Goal: Task Accomplishment & Management: Use online tool/utility

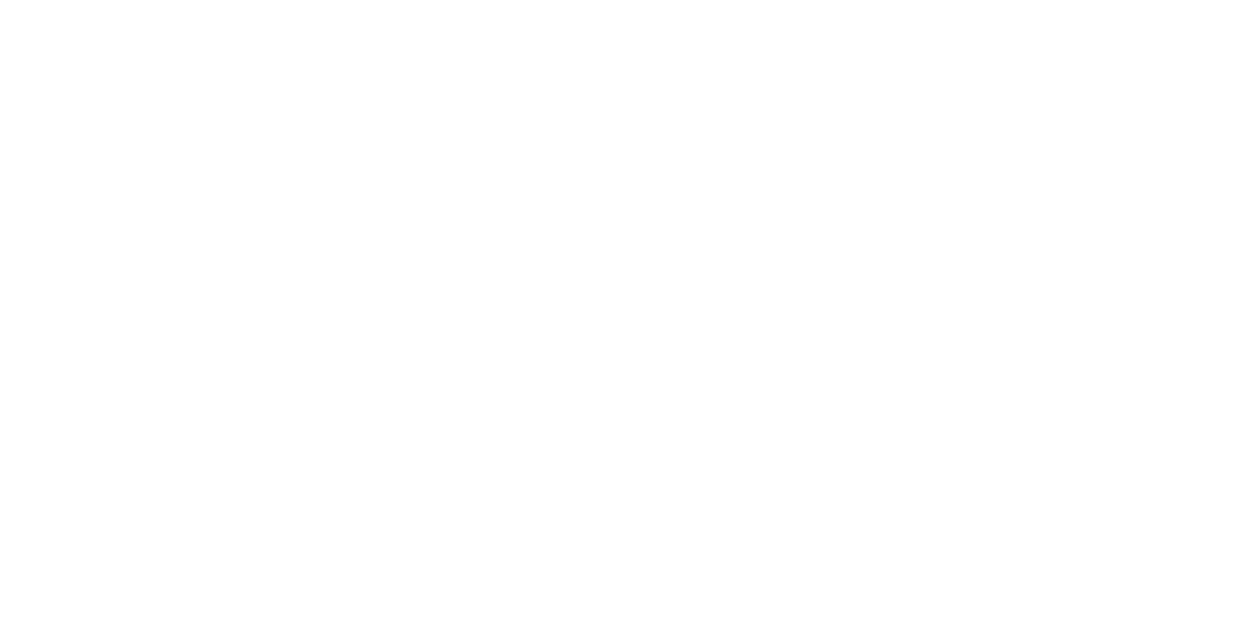
select select
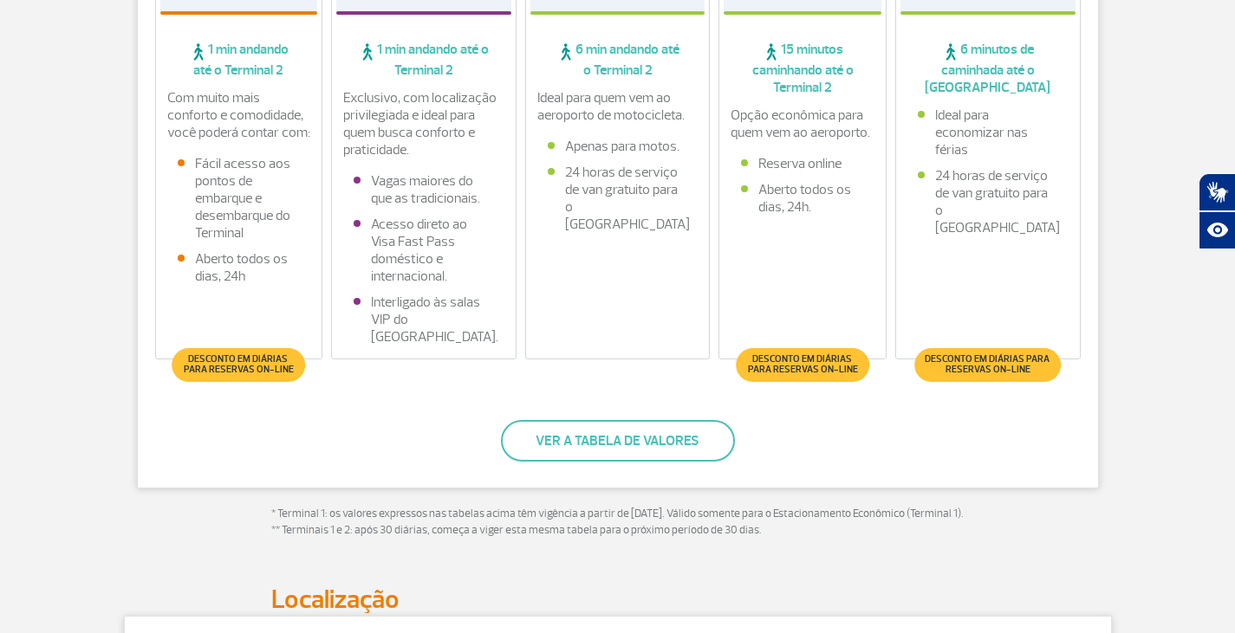
scroll to position [565, 0]
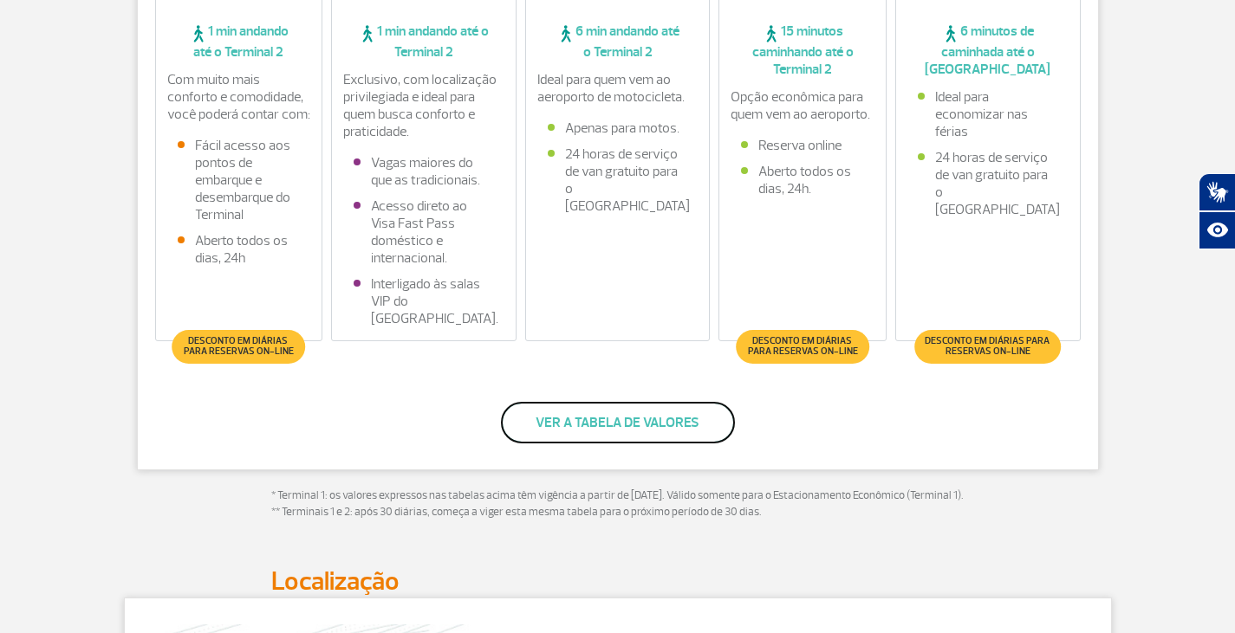
click at [559, 418] on button "Ver a tabela de valores" at bounding box center [618, 423] width 234 height 42
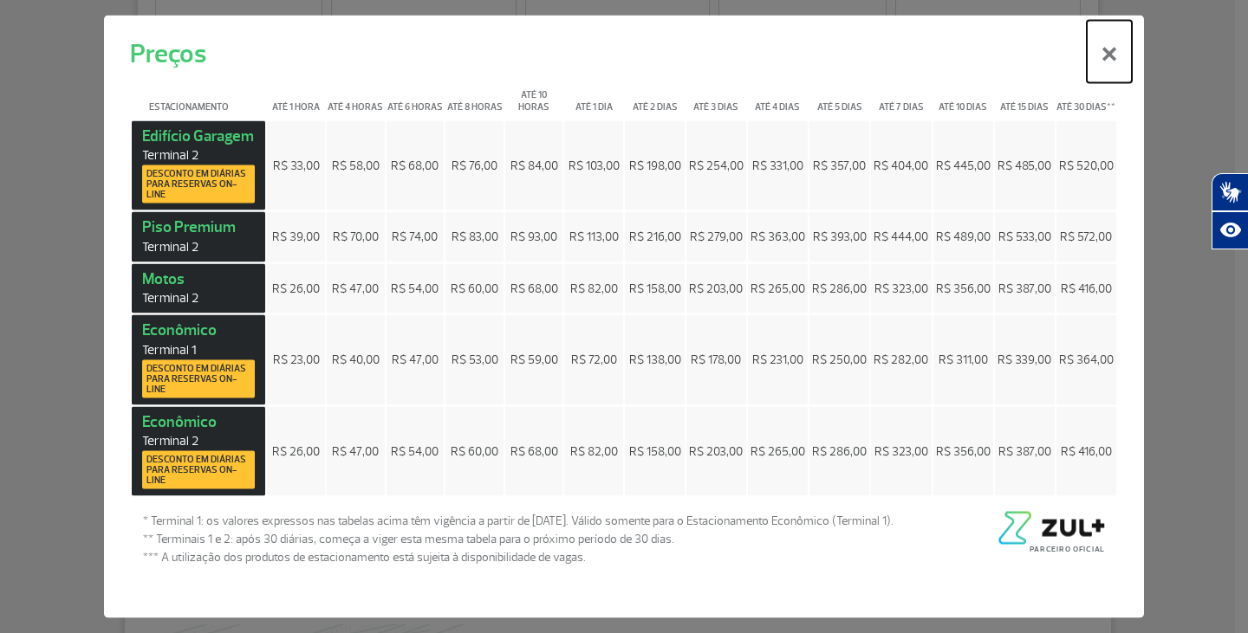
click at [1112, 55] on button "×" at bounding box center [1108, 51] width 45 height 62
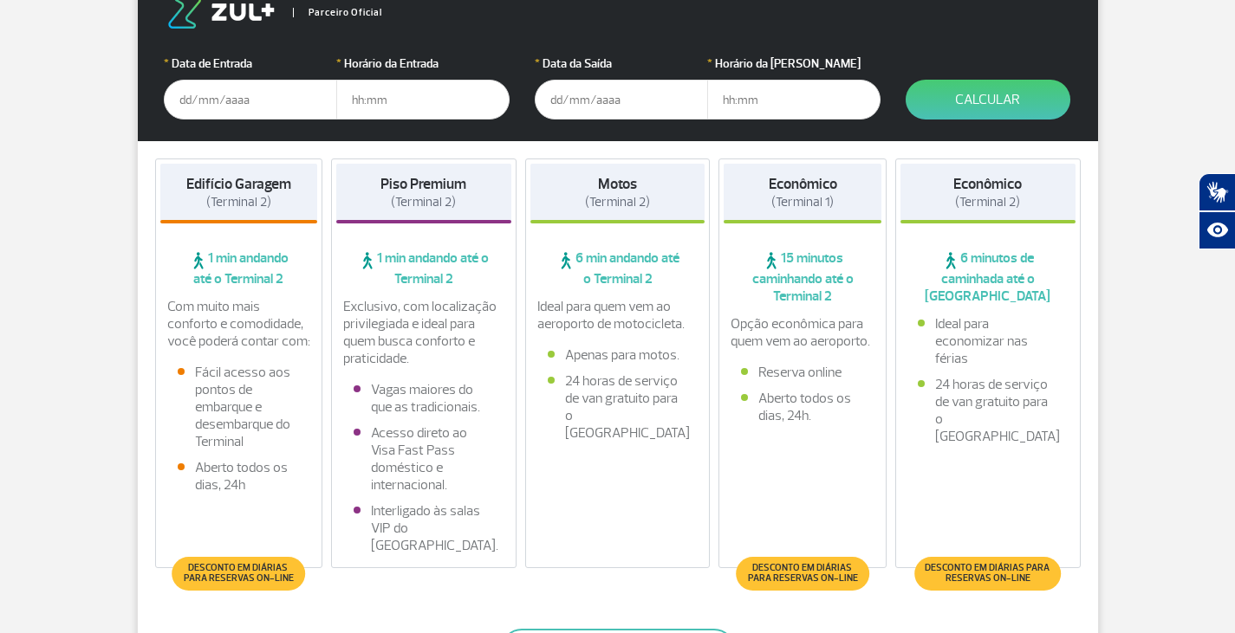
scroll to position [258, 0]
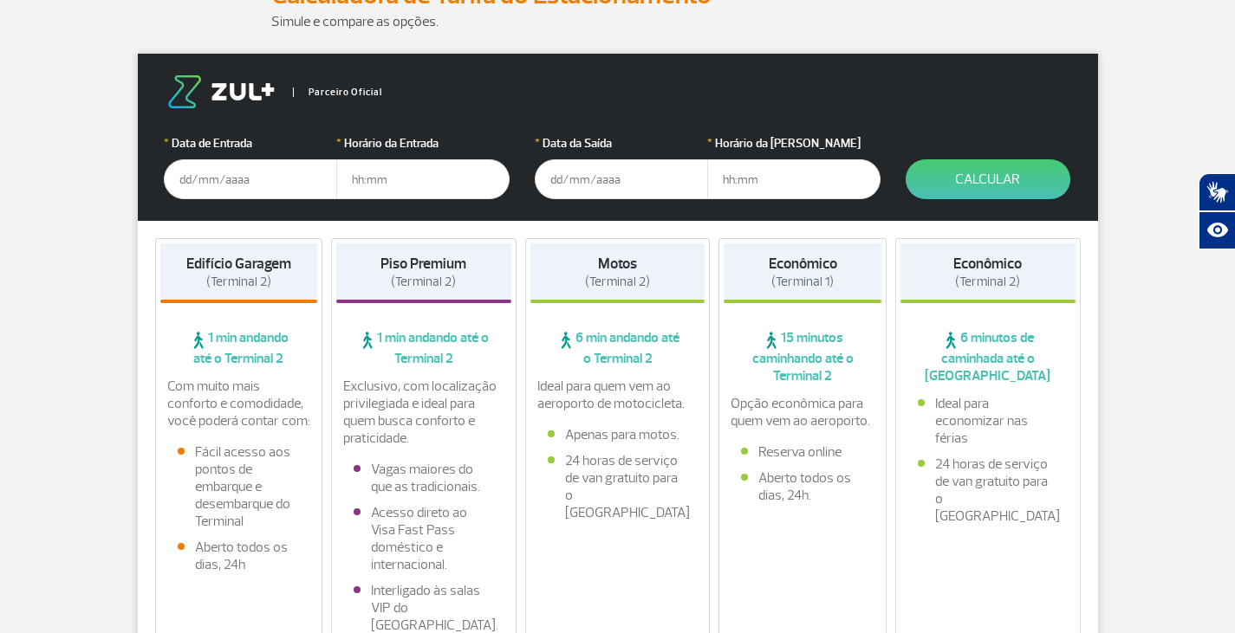
click at [184, 172] on input "text" at bounding box center [250, 179] width 173 height 40
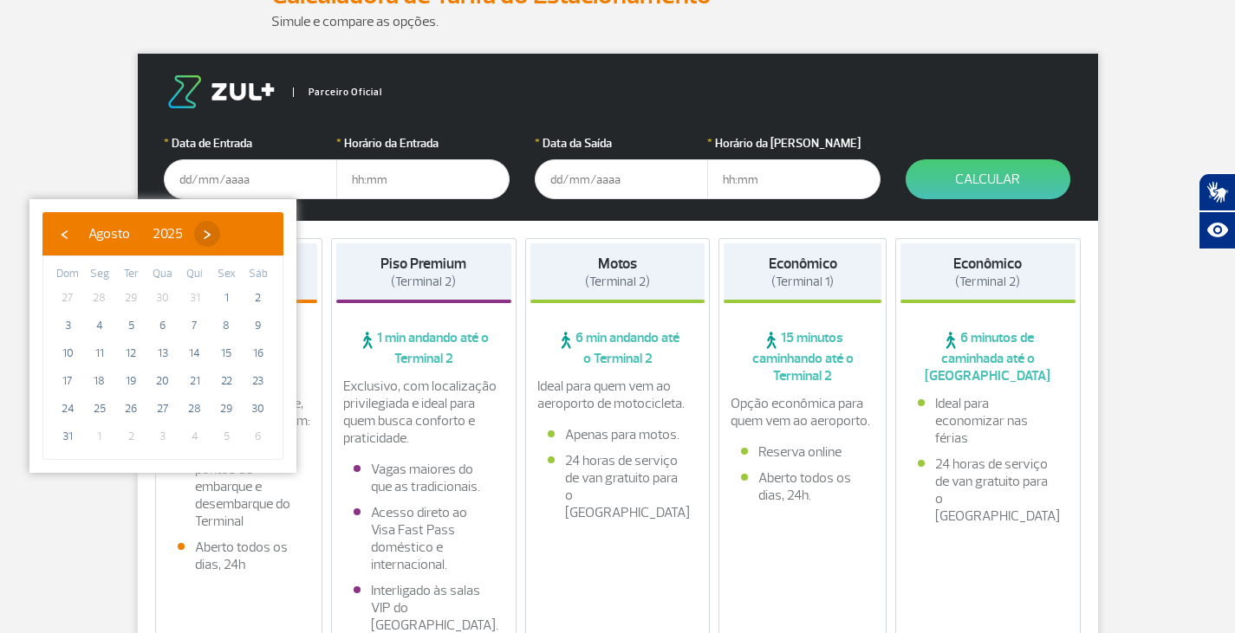
click at [220, 237] on span "›" at bounding box center [207, 234] width 26 height 26
click at [236, 237] on span "›" at bounding box center [223, 234] width 26 height 26
click at [70, 345] on span "12" at bounding box center [68, 354] width 28 height 28
type input "12/10/2025"
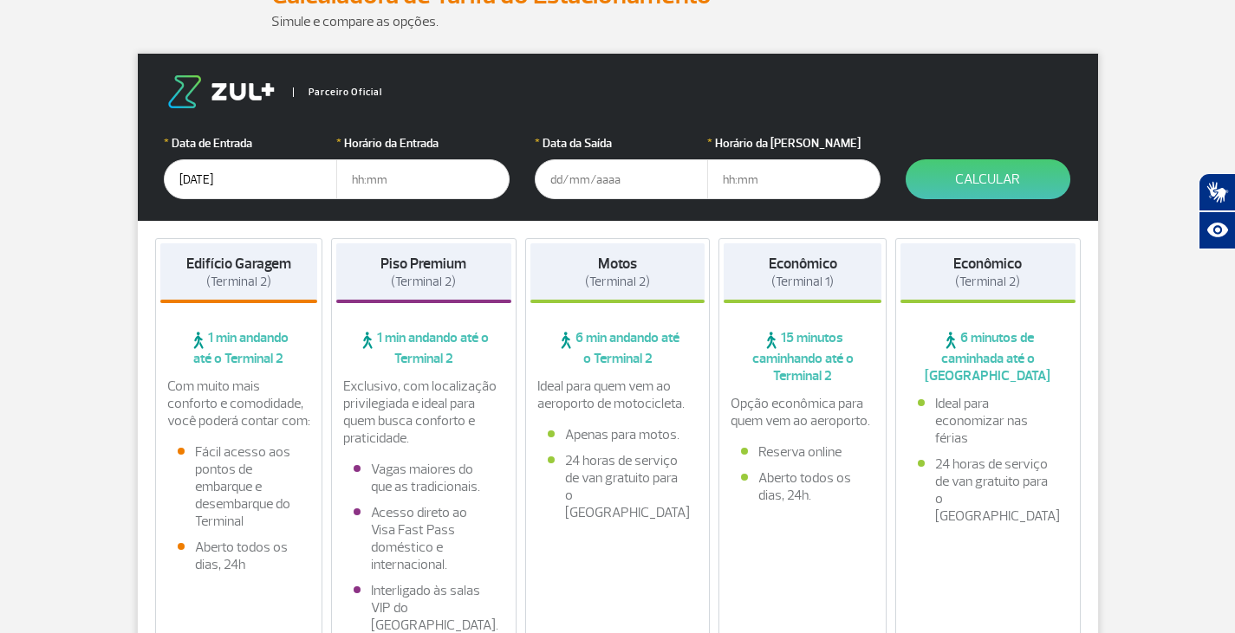
click at [349, 175] on input "text" at bounding box center [422, 179] width 173 height 40
click at [373, 183] on input "text" at bounding box center [422, 179] width 173 height 40
type input "17:00"
click at [587, 183] on input "text" at bounding box center [621, 179] width 173 height 40
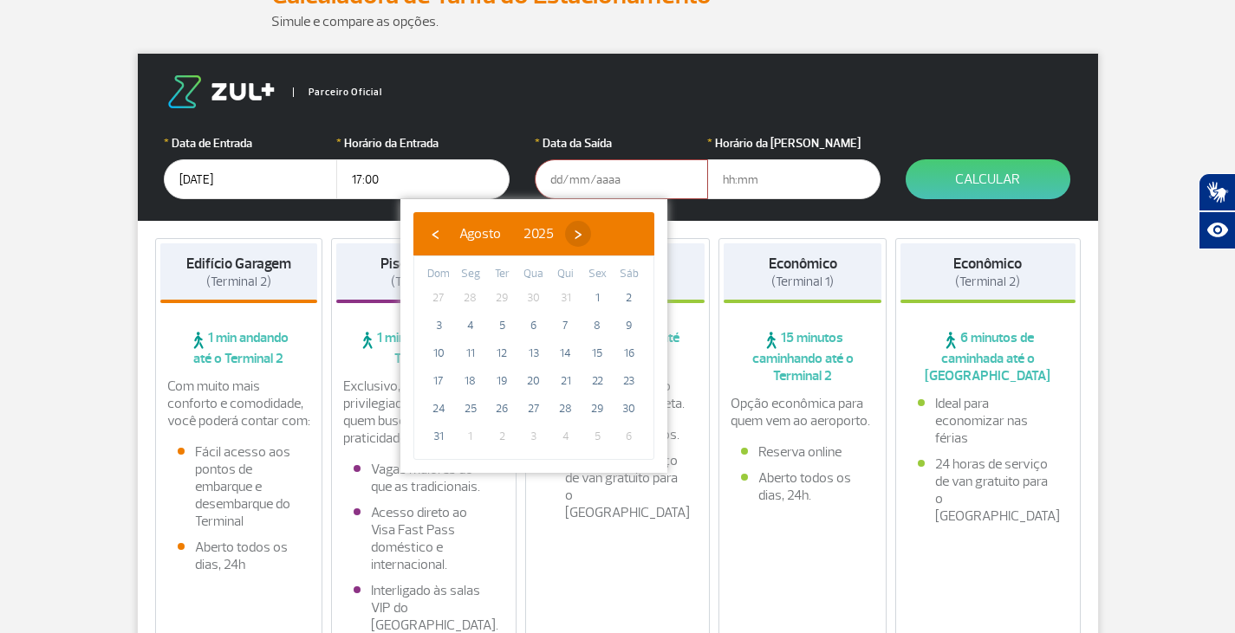
click at [591, 233] on span "›" at bounding box center [578, 234] width 26 height 26
click at [606, 232] on span "›" at bounding box center [593, 234] width 26 height 26
click at [631, 379] on span "25" at bounding box center [629, 381] width 28 height 28
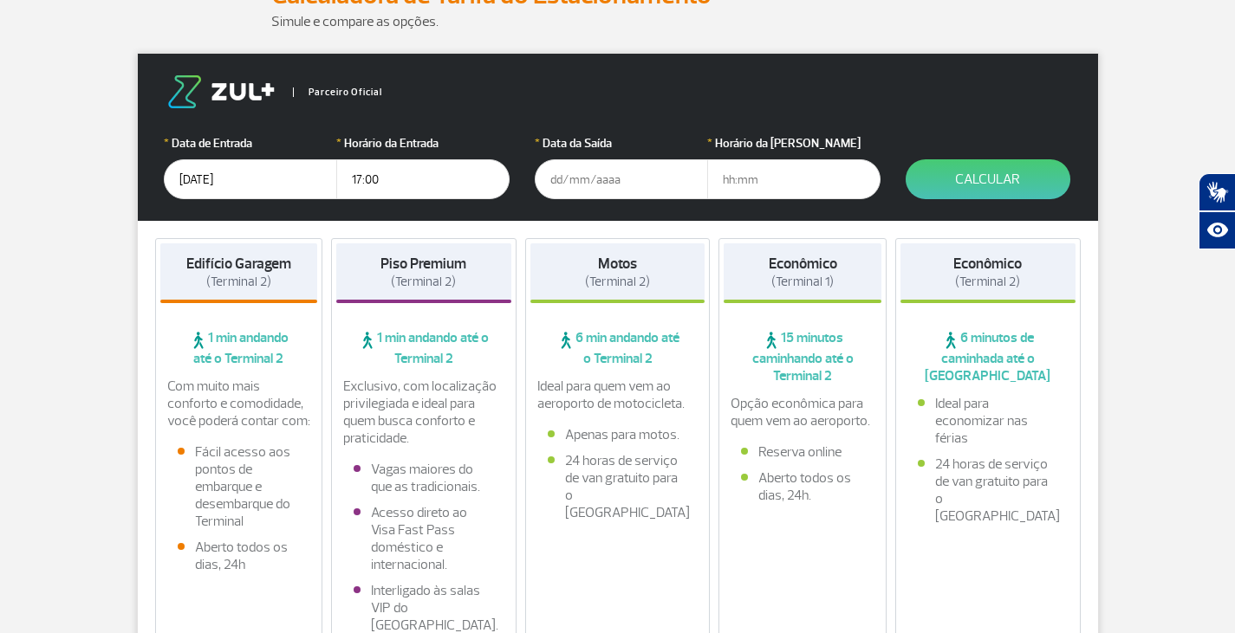
type input "25/10/2025"
click at [747, 178] on input "text" at bounding box center [793, 179] width 173 height 40
type input "22:00"
click at [958, 165] on button "Calcular" at bounding box center [987, 179] width 165 height 40
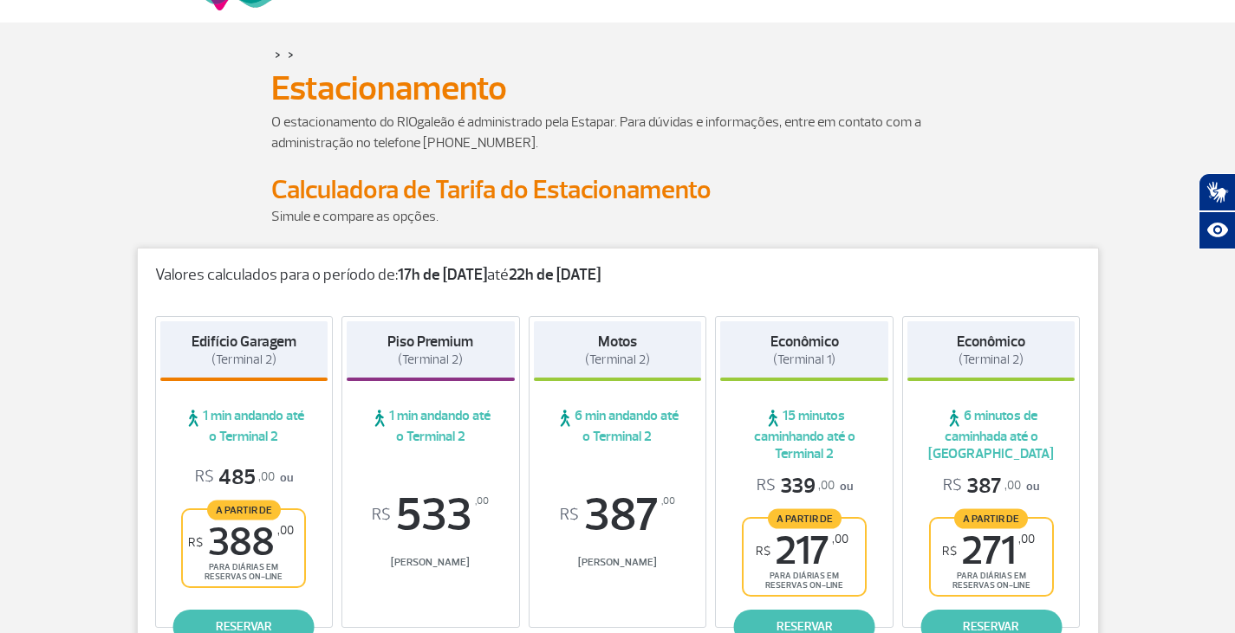
scroll to position [0, 0]
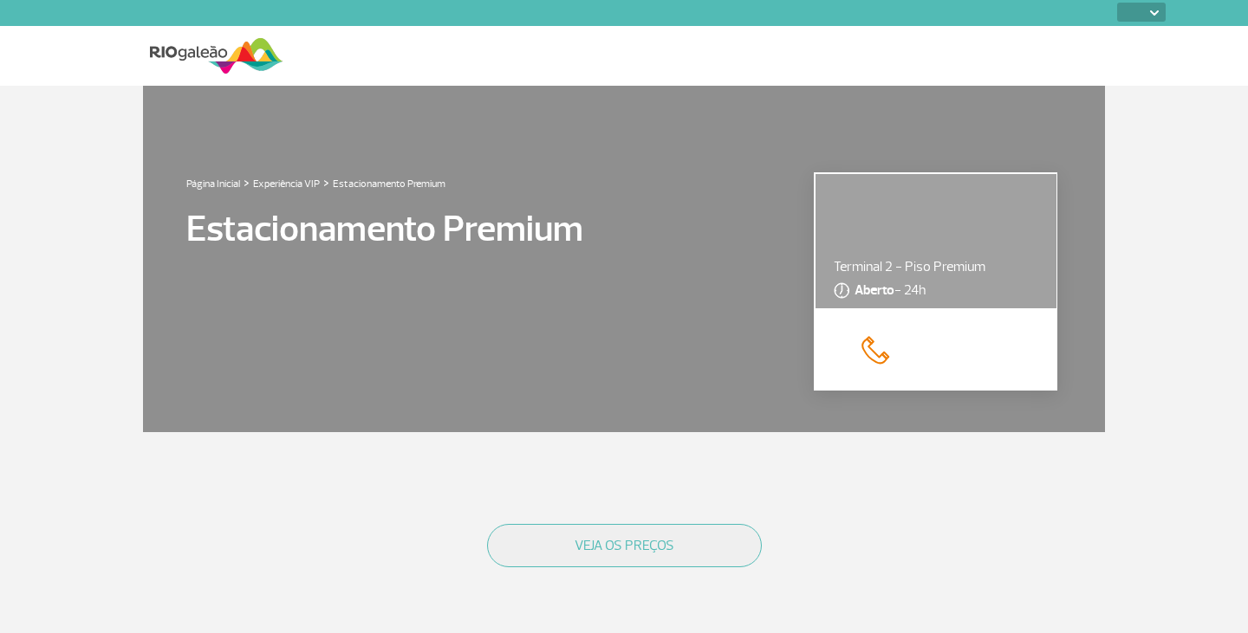
select select
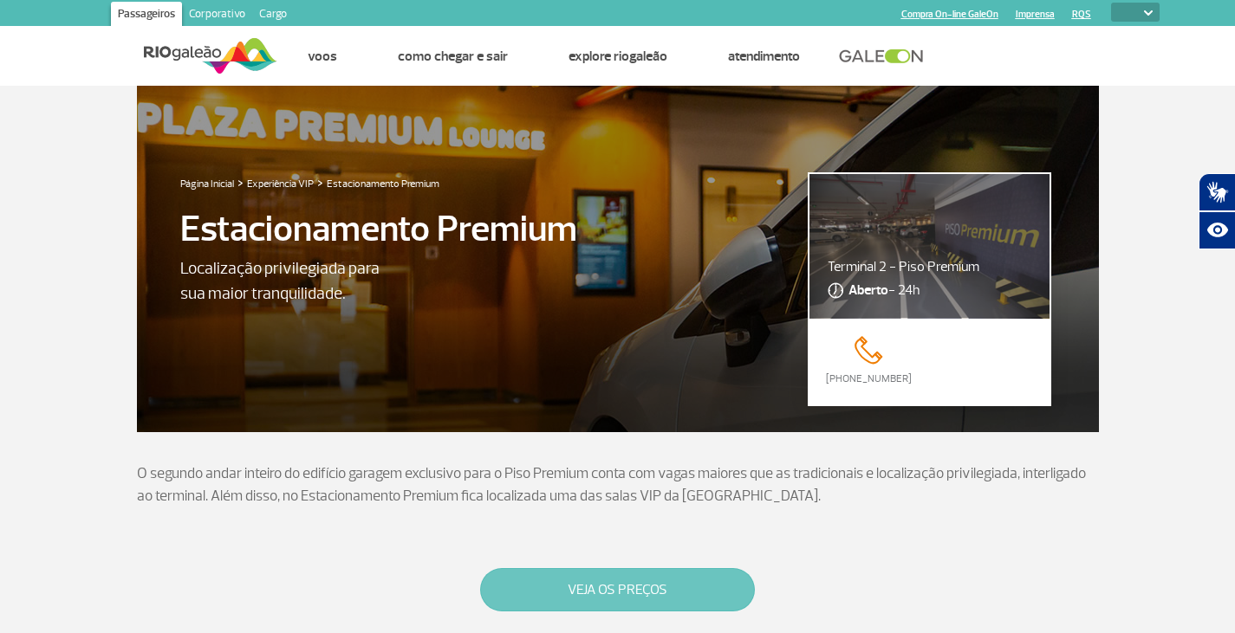
click at [618, 600] on button "VEJA OS PREÇOS" at bounding box center [617, 589] width 275 height 43
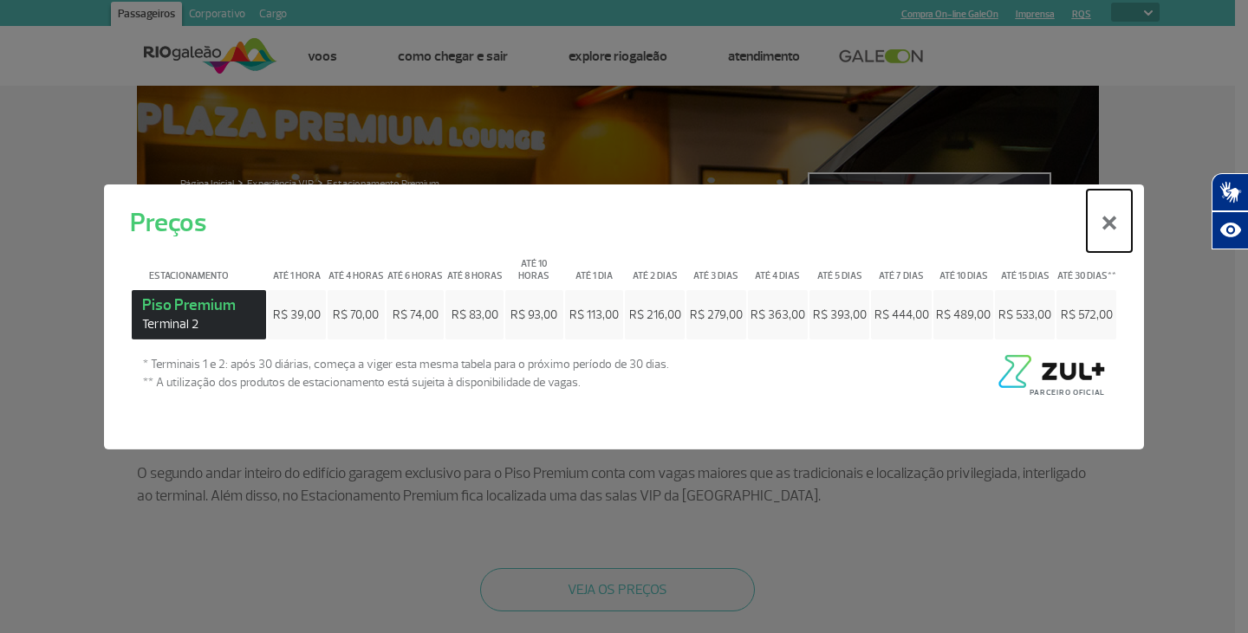
click at [1112, 224] on button "×" at bounding box center [1108, 220] width 45 height 62
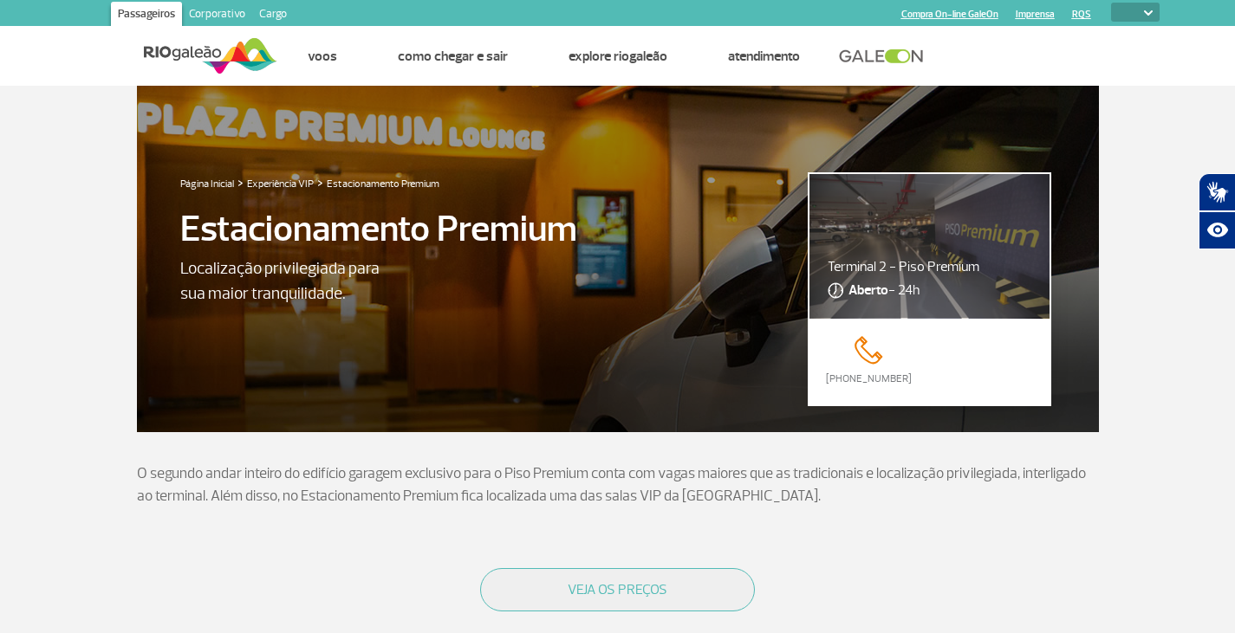
select select
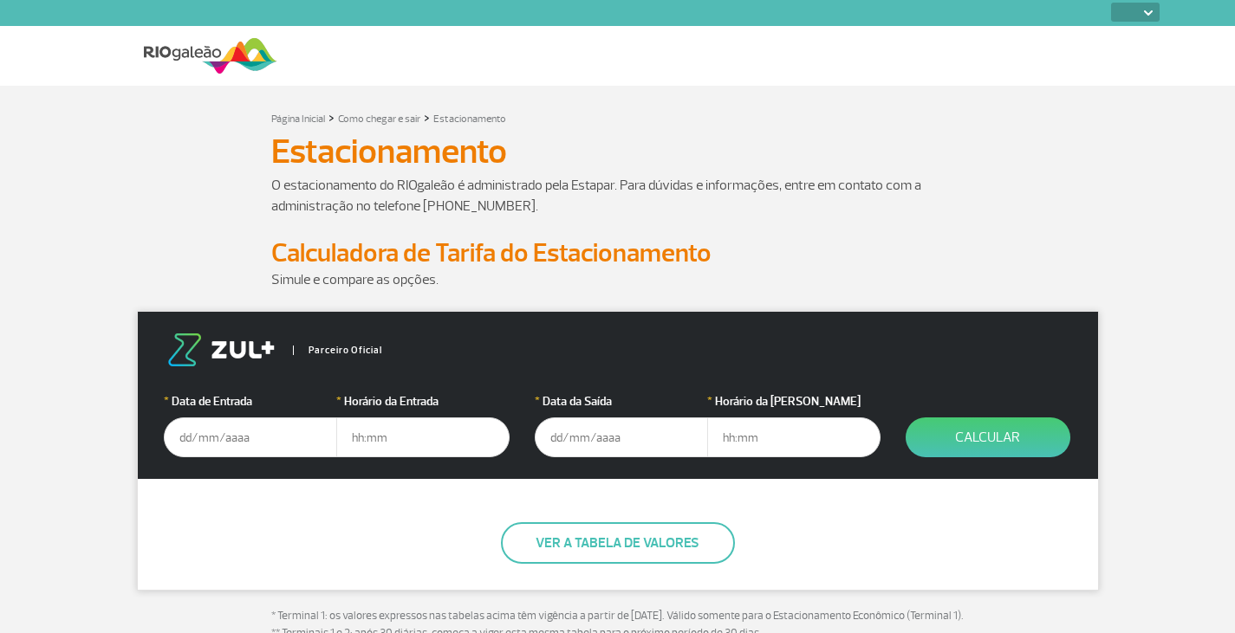
select select
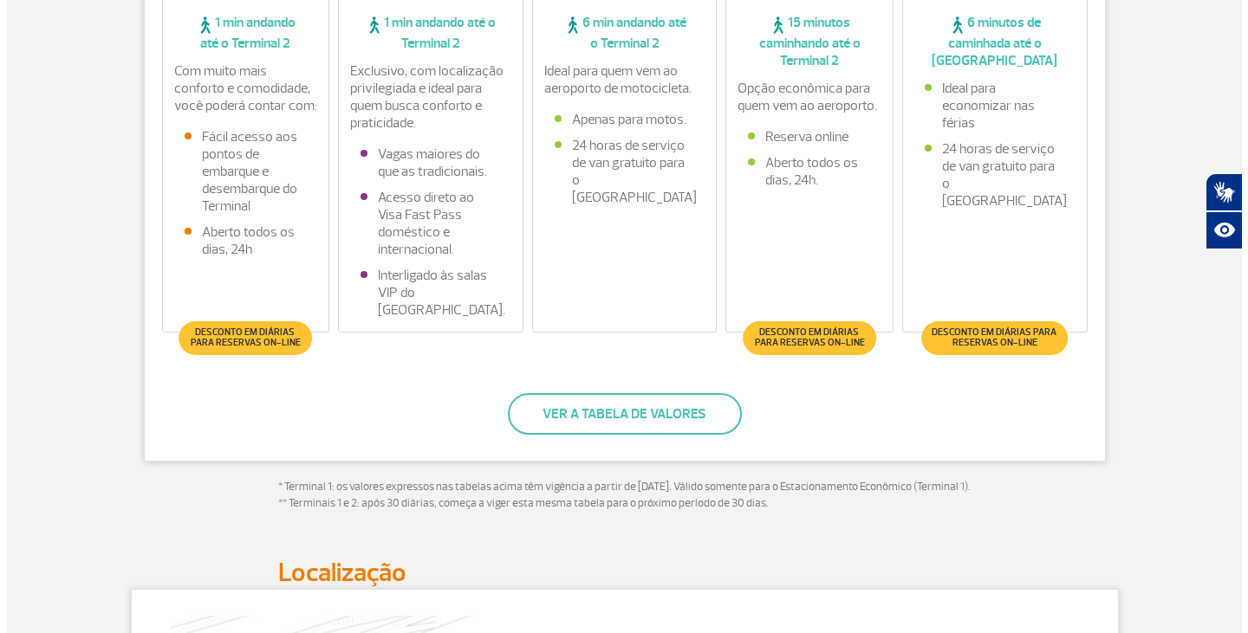
scroll to position [583, 0]
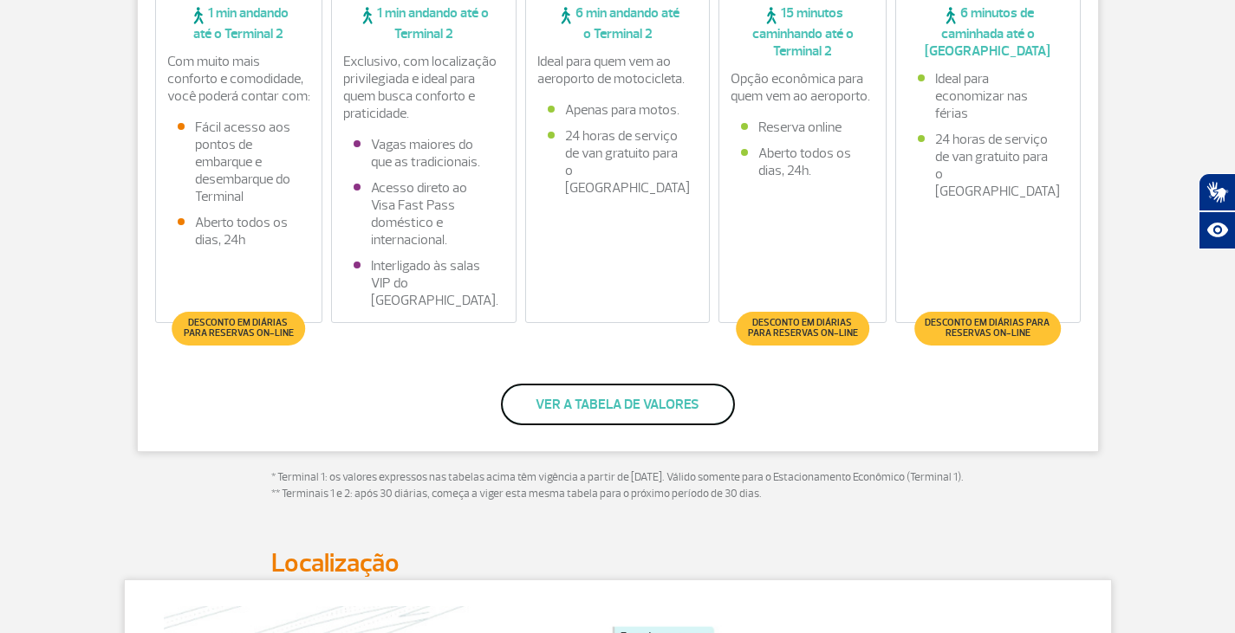
click at [676, 390] on button "Ver a tabela de valores" at bounding box center [618, 405] width 234 height 42
